Goal: Information Seeking & Learning: Learn about a topic

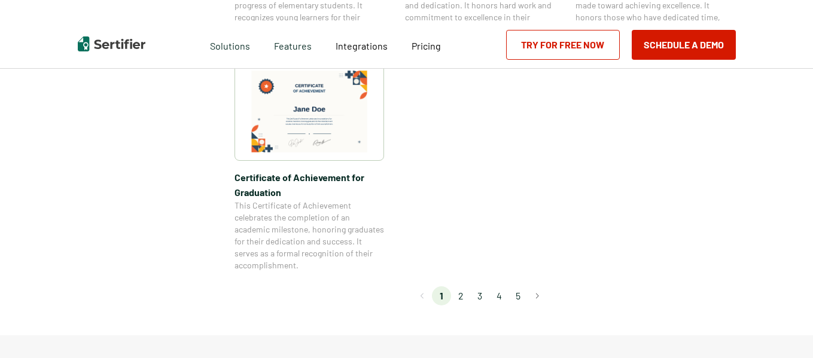
scroll to position [1076, 0]
click at [469, 303] on li "2" at bounding box center [460, 296] width 19 height 19
click at [464, 301] on li "2" at bounding box center [460, 296] width 19 height 19
click at [461, 295] on li "2" at bounding box center [460, 296] width 19 height 19
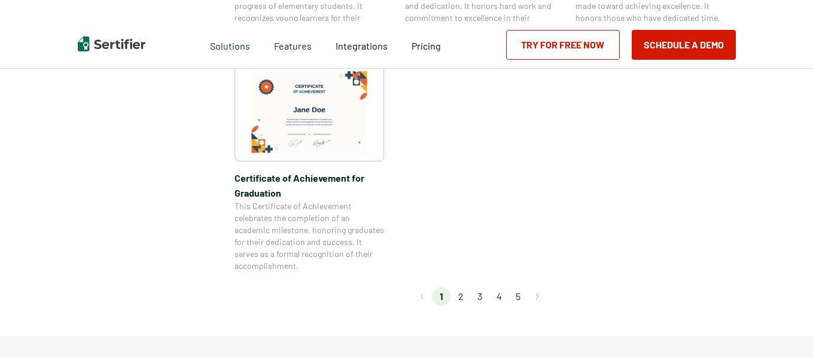
click at [543, 293] on button "Go to next page" at bounding box center [537, 296] width 19 height 19
click at [541, 294] on button "Go to next page" at bounding box center [537, 296] width 19 height 19
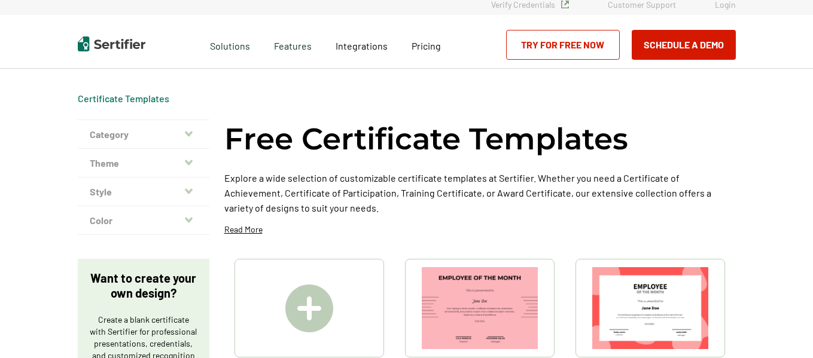
scroll to position [0, 0]
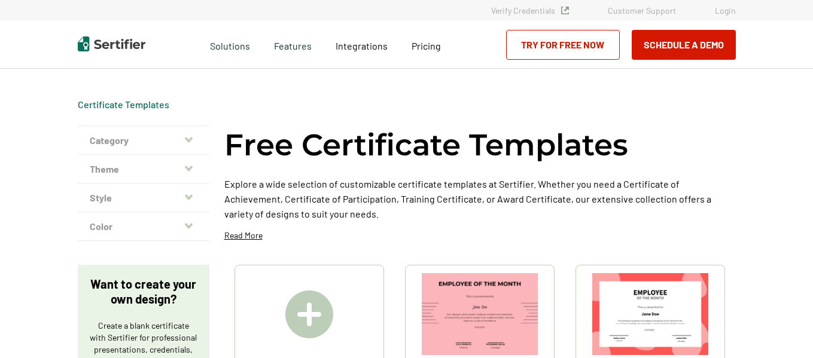
click at [299, 303] on img at bounding box center [309, 315] width 48 height 48
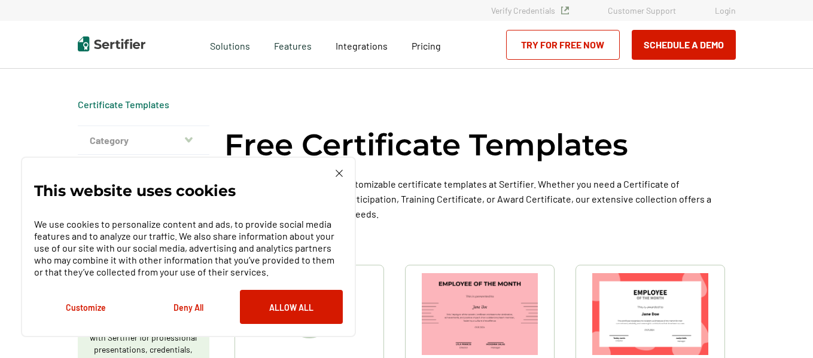
click at [340, 171] on img at bounding box center [339, 173] width 7 height 7
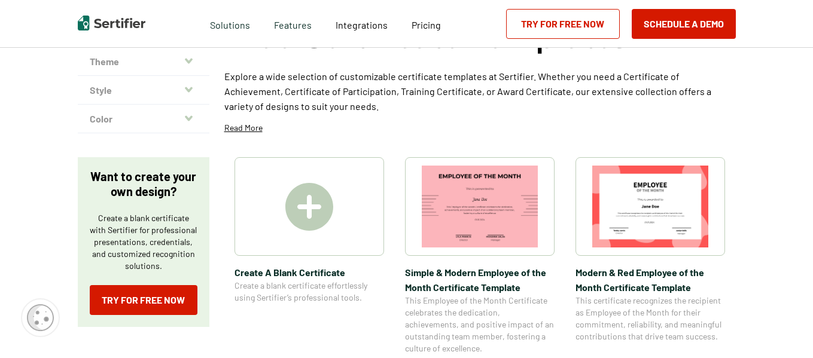
scroll to position [108, 0]
